Goal: Information Seeking & Learning: Find specific fact

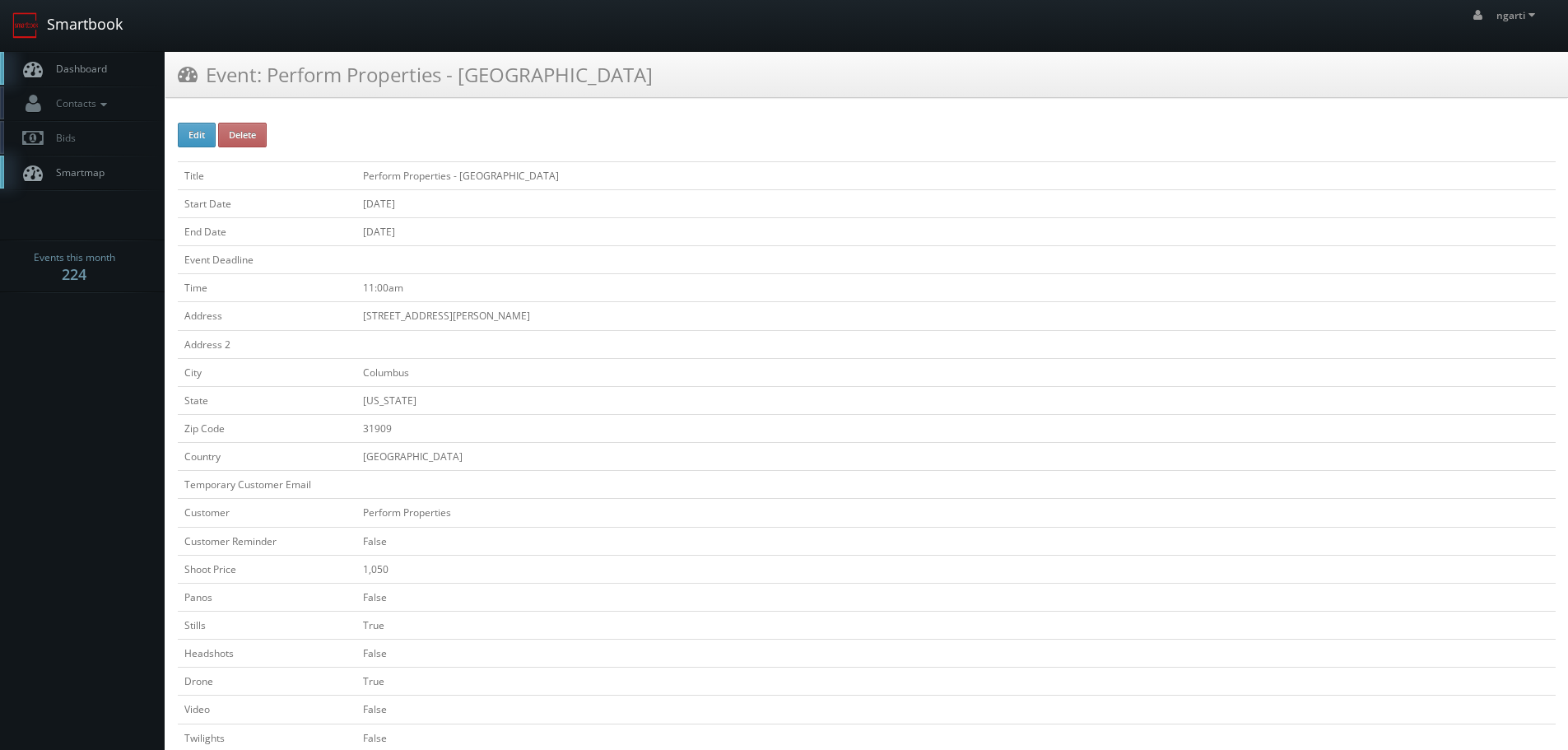
click at [62, 26] on link "Smartbook" at bounding box center [67, 25] width 135 height 51
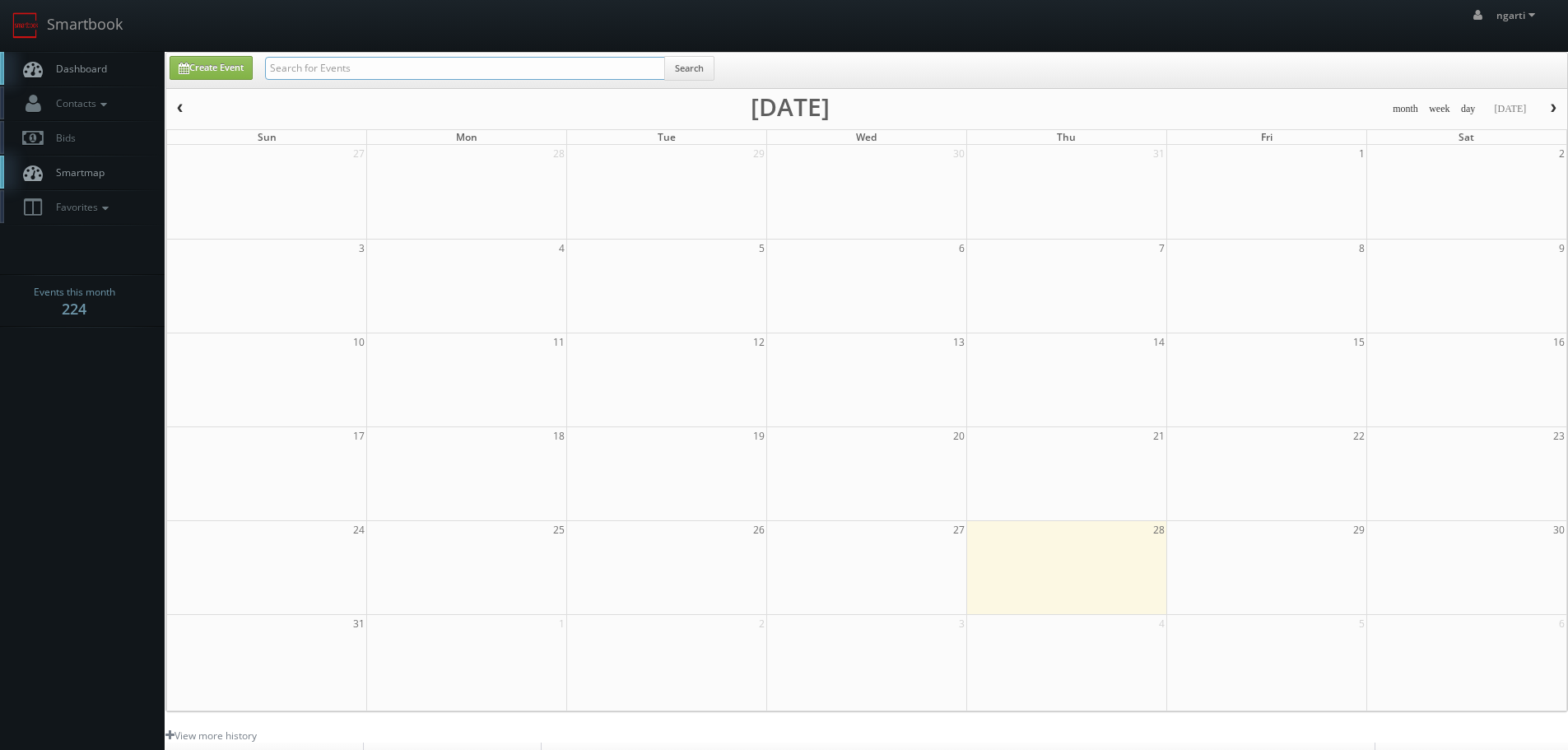
click at [325, 69] on input "text" at bounding box center [466, 68] width 400 height 23
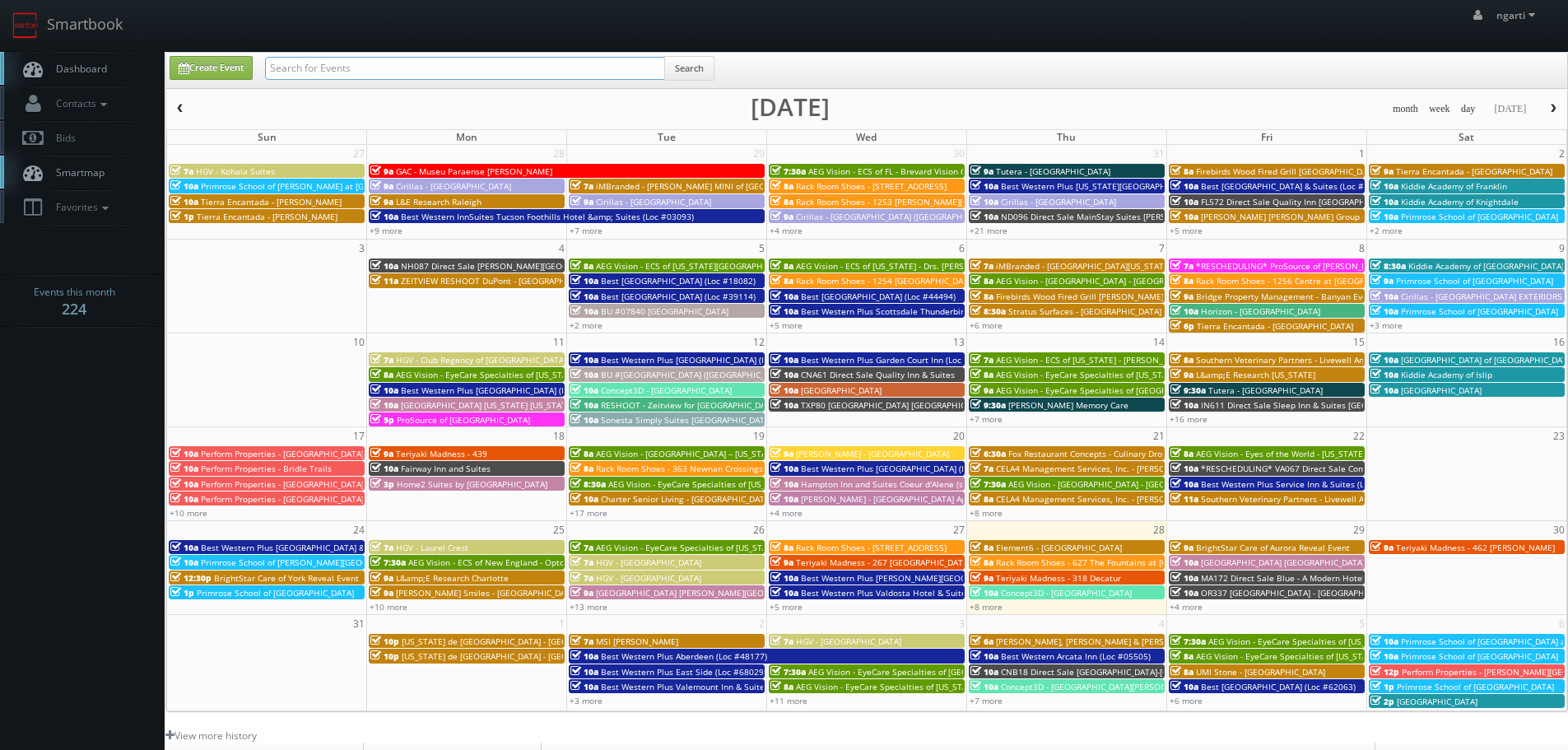
paste input "05665"
type input "05665"
click at [681, 69] on button "Search" at bounding box center [690, 68] width 50 height 24
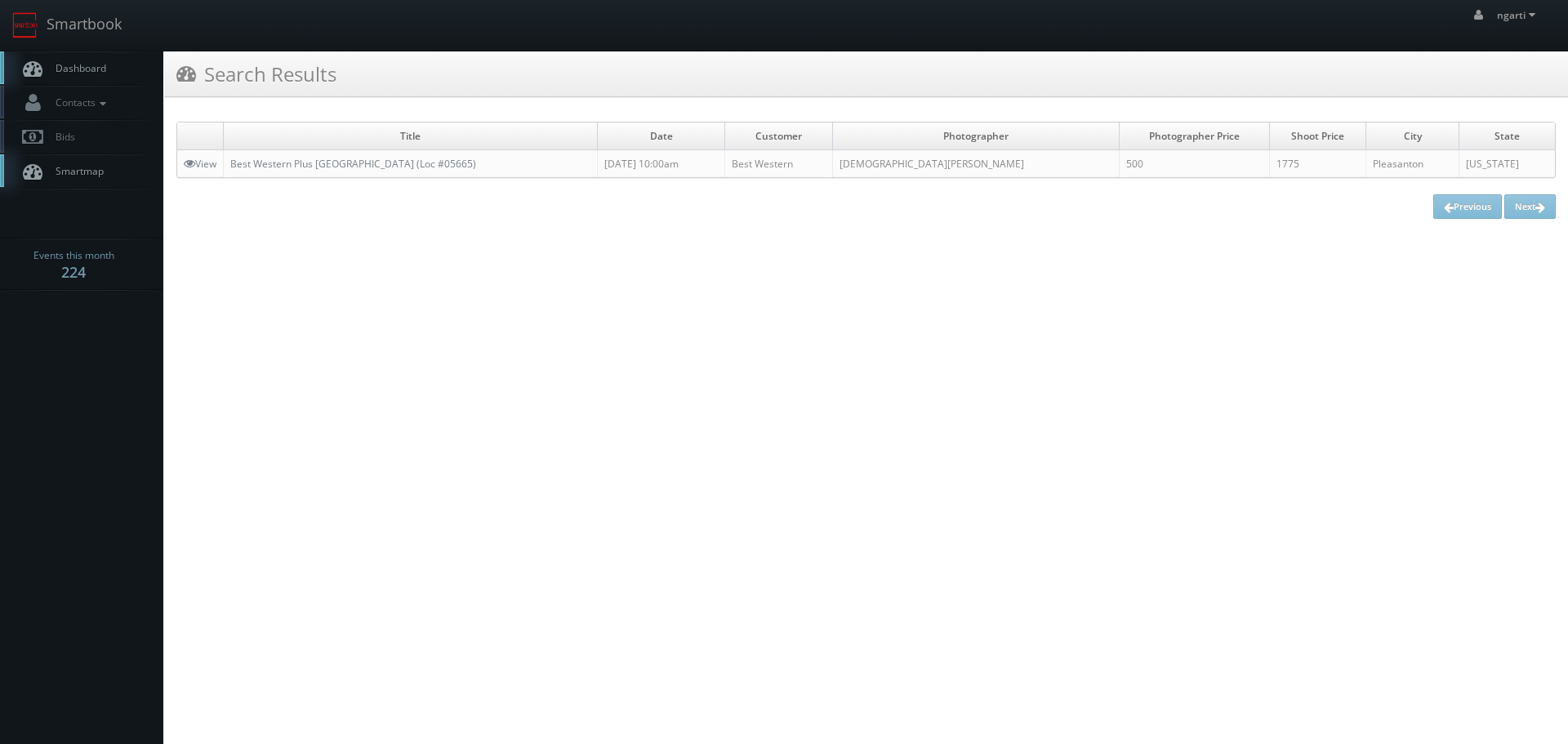
click at [420, 174] on td "Best Western Plus [GEOGRAPHIC_DATA] (Loc #05665)" at bounding box center [410, 164] width 374 height 28
click at [418, 166] on link "Best Western Plus [GEOGRAPHIC_DATA] (Loc #05665)" at bounding box center [353, 164] width 246 height 14
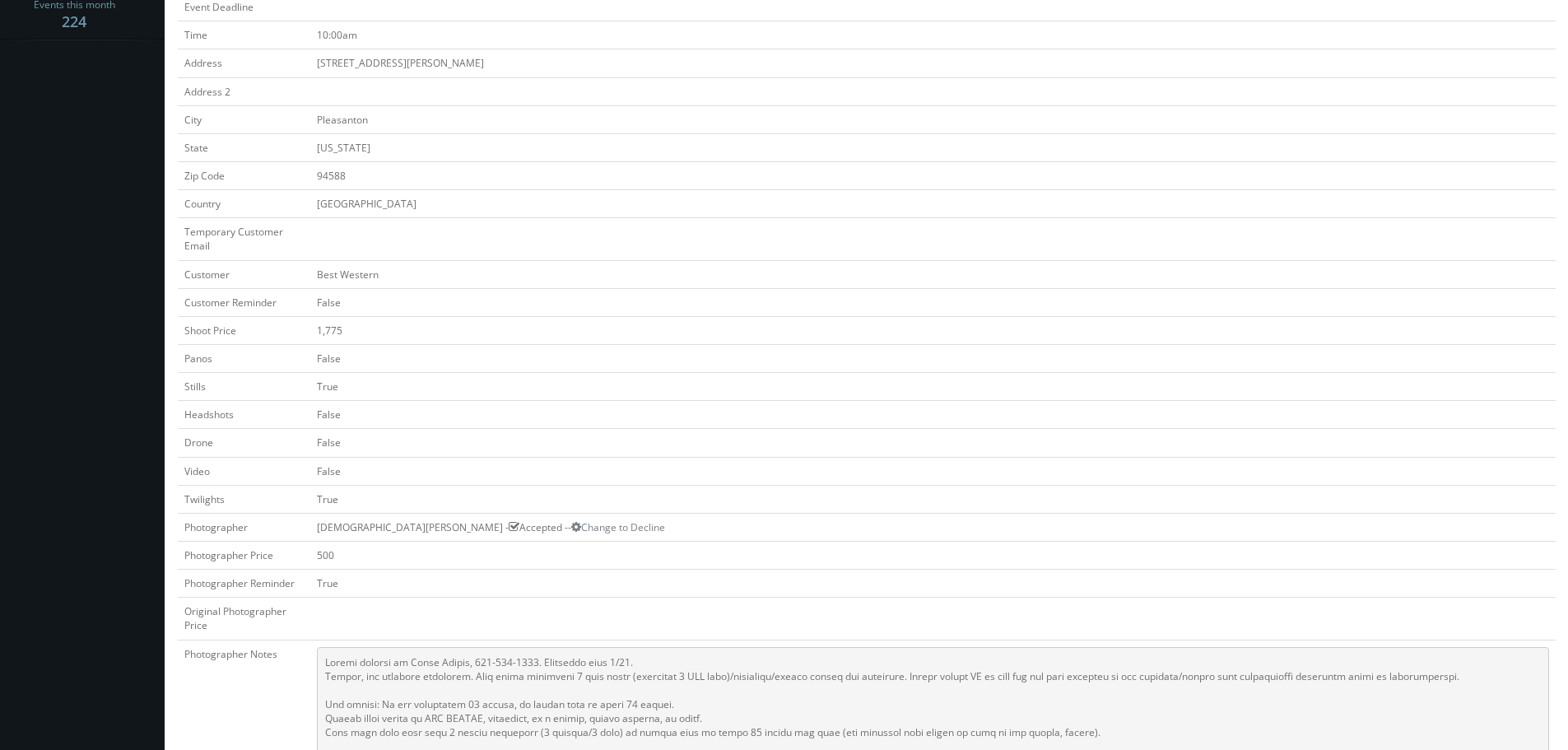
scroll to position [494, 0]
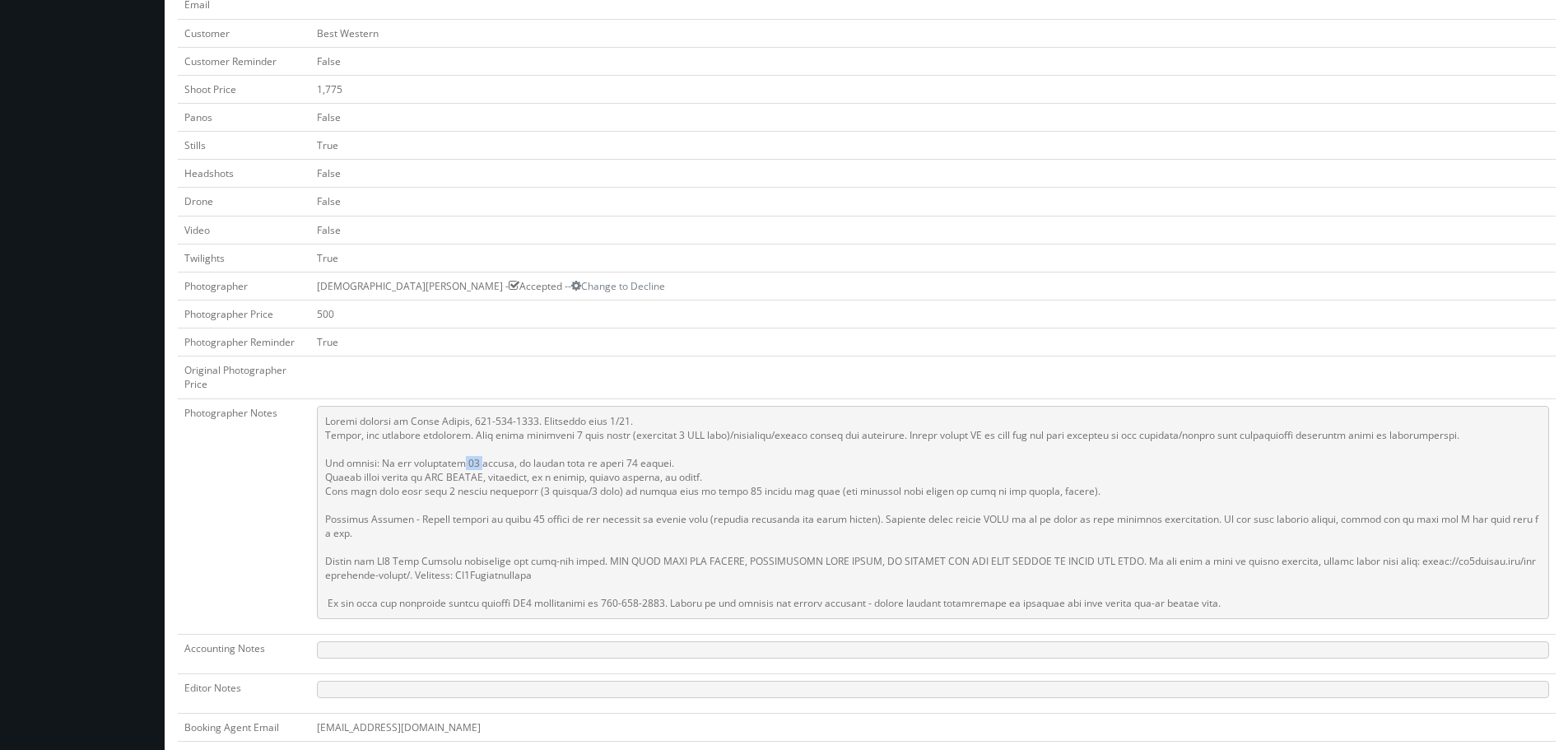
drag, startPoint x: 466, startPoint y: 461, endPoint x: 447, endPoint y: 463, distance: 19.1
click at [447, 463] on pre at bounding box center [933, 512] width 1232 height 213
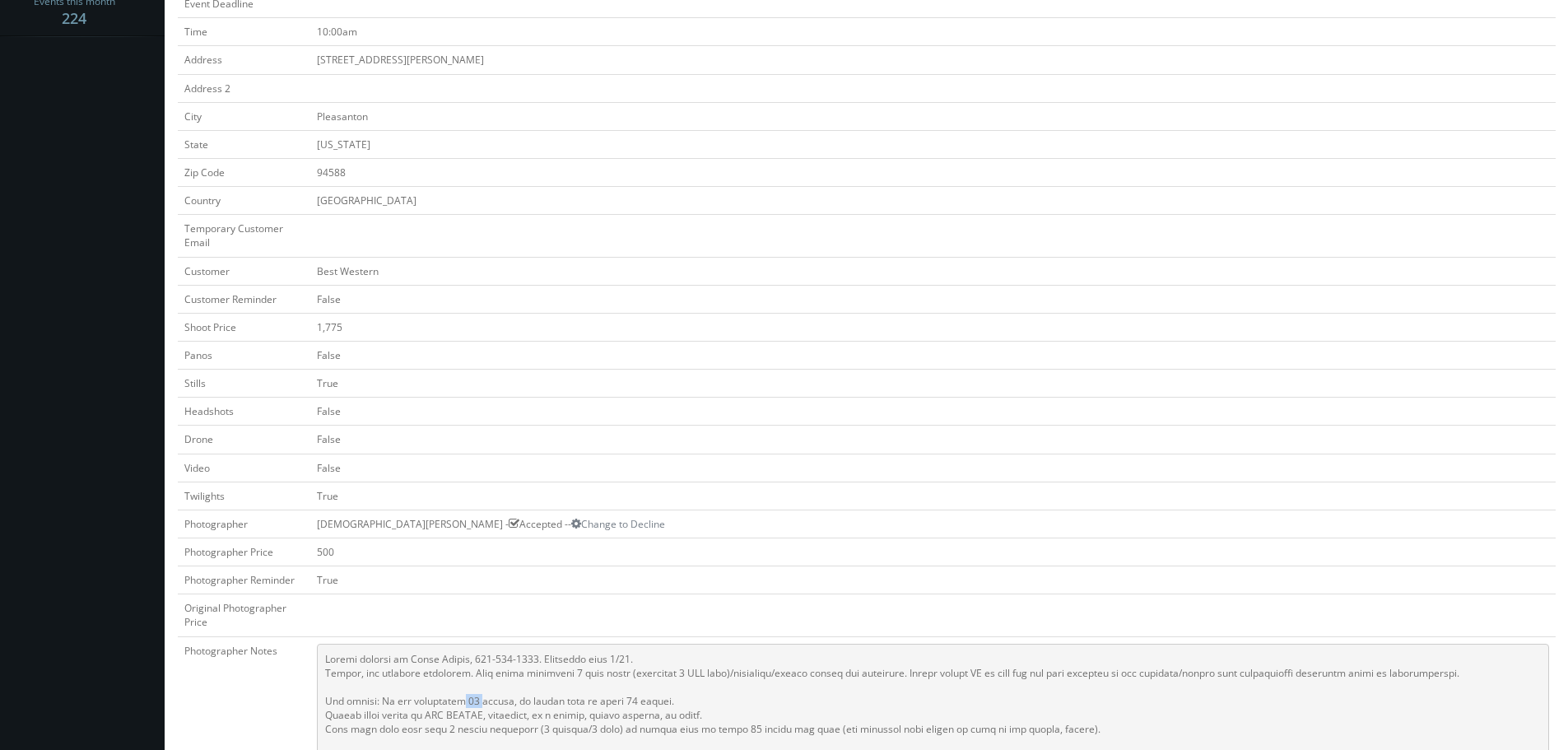
scroll to position [0, 0]
